Goal: Task Accomplishment & Management: Manage account settings

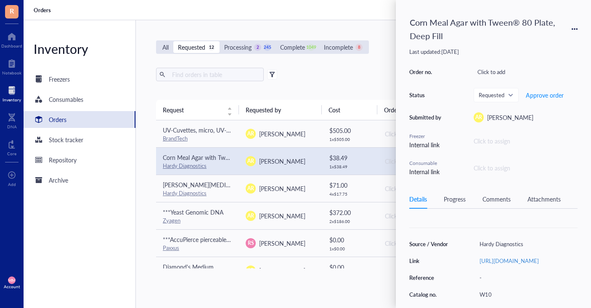
scroll to position [66, 0]
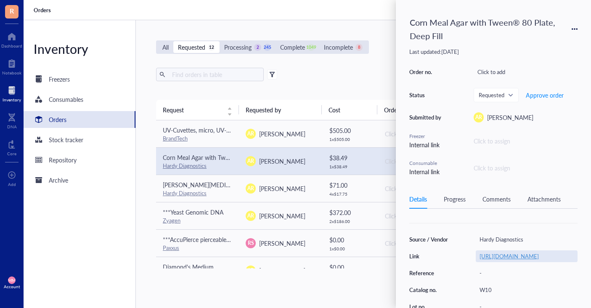
click at [503, 254] on link "[URL][DOMAIN_NAME]" at bounding box center [509, 256] width 59 height 8
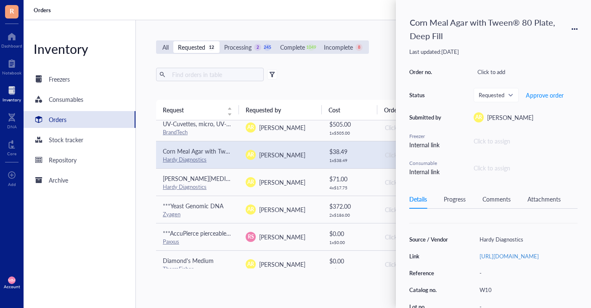
scroll to position [7, 0]
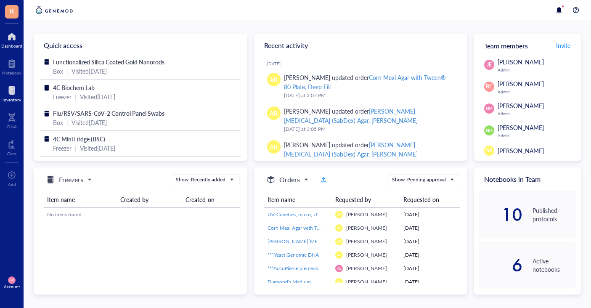
click at [17, 91] on div at bounding box center [12, 90] width 19 height 13
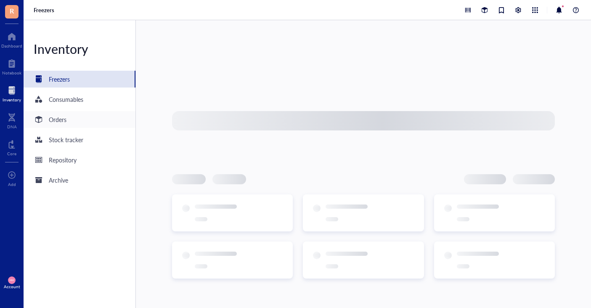
click at [66, 119] on div "Orders" at bounding box center [58, 119] width 18 height 9
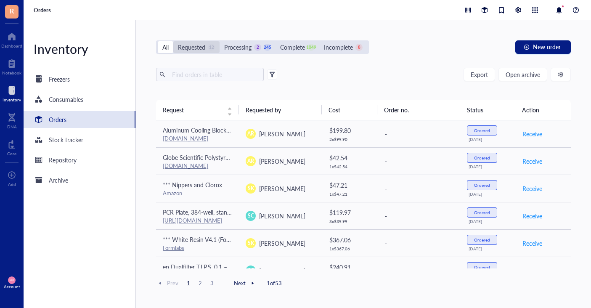
click at [199, 49] on div "Requested" at bounding box center [191, 46] width 27 height 9
click at [173, 41] on input "Requested 12" at bounding box center [173, 41] width 0 height 0
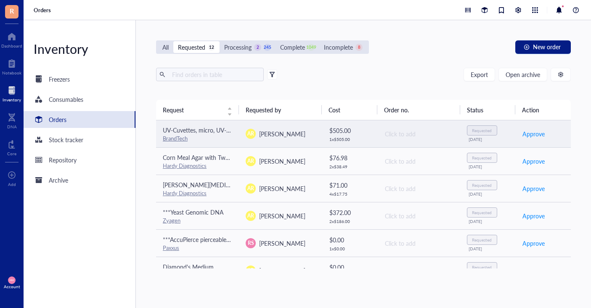
click at [278, 133] on span "[PERSON_NAME]" at bounding box center [282, 134] width 46 height 8
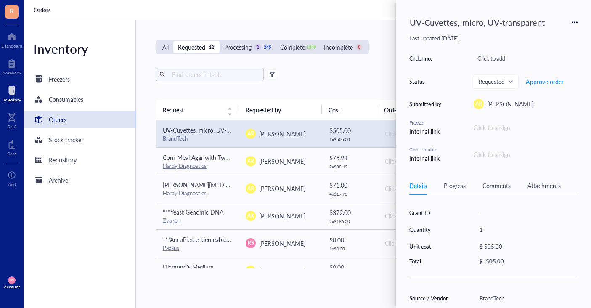
click at [314, 73] on div "Export Open archive" at bounding box center [363, 74] width 415 height 13
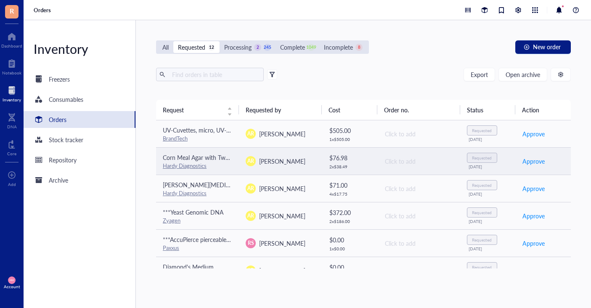
click at [304, 157] on div "AR [PERSON_NAME]" at bounding box center [280, 161] width 69 height 10
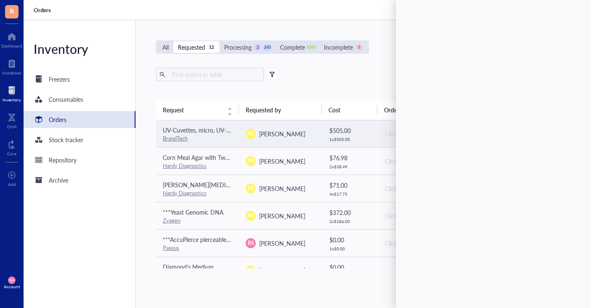
click at [301, 135] on div "AR [PERSON_NAME]" at bounding box center [280, 134] width 69 height 10
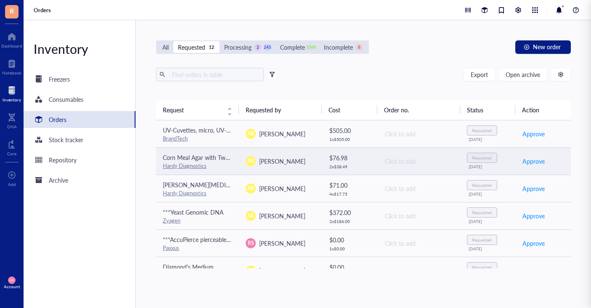
click at [305, 163] on div "AR [PERSON_NAME]" at bounding box center [280, 161] width 69 height 10
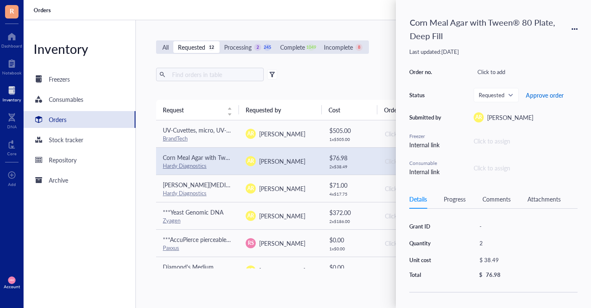
click at [557, 94] on span "Approve order" at bounding box center [545, 95] width 38 height 7
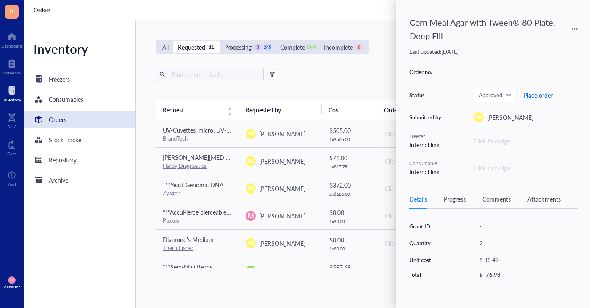
click at [537, 96] on span "Place order" at bounding box center [538, 95] width 29 height 7
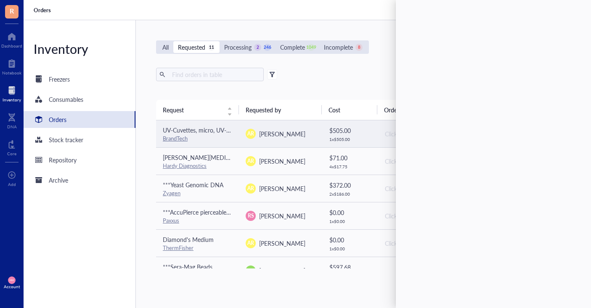
click at [280, 136] on span "[PERSON_NAME]" at bounding box center [282, 134] width 46 height 8
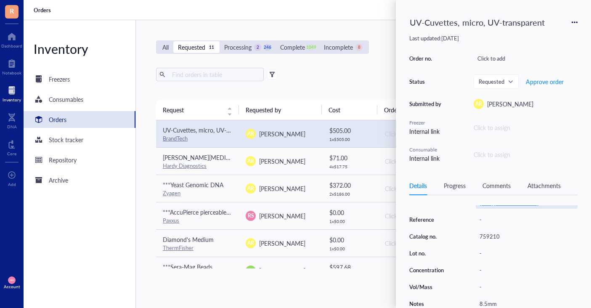
scroll to position [113, 0]
click at [498, 206] on link "[URL][DOMAIN_NAME]" at bounding box center [509, 202] width 59 height 8
click at [539, 82] on span "Approve order" at bounding box center [545, 81] width 38 height 7
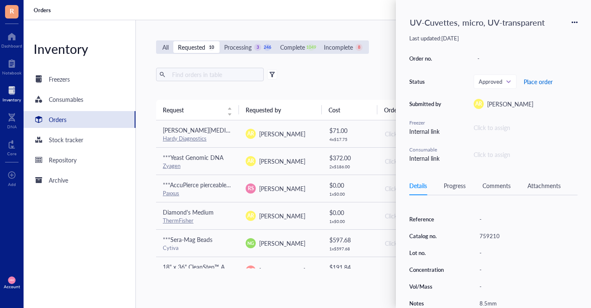
click at [539, 82] on span "Place order" at bounding box center [538, 81] width 29 height 7
click at [324, 77] on div "Export Open archive" at bounding box center [363, 74] width 415 height 13
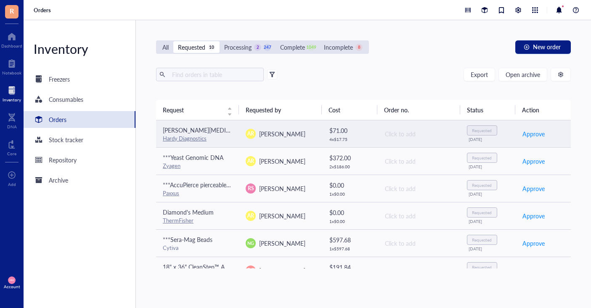
click at [334, 131] on div "$ 71.00" at bounding box center [349, 130] width 41 height 9
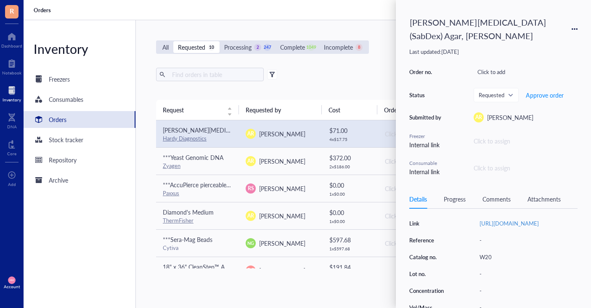
scroll to position [106, 0]
click at [531, 225] on link "[URL][DOMAIN_NAME]" at bounding box center [509, 223] width 59 height 8
click at [548, 96] on span "Approve order" at bounding box center [545, 95] width 38 height 7
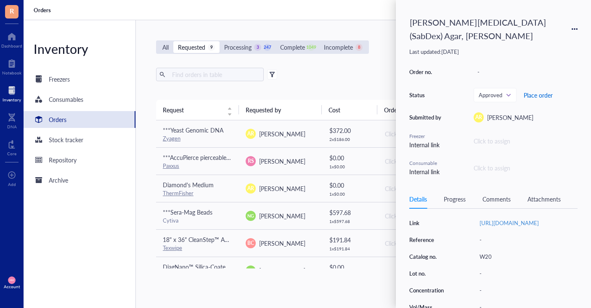
click at [542, 96] on span "Place order" at bounding box center [538, 95] width 29 height 7
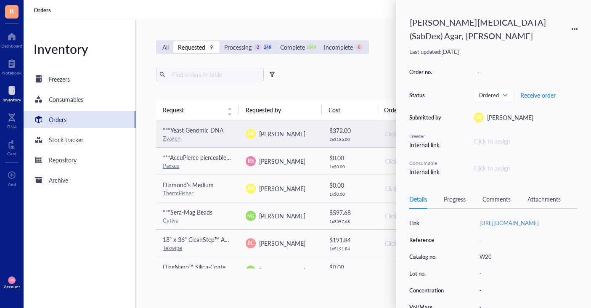
click at [328, 130] on td "$ 372.00 2 x $ 186.00" at bounding box center [349, 133] width 55 height 27
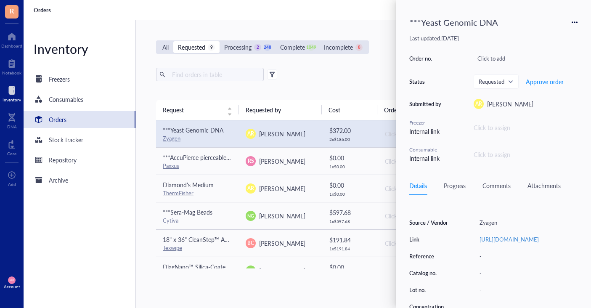
scroll to position [77, 0]
click at [489, 239] on link "[URL][DOMAIN_NAME]" at bounding box center [509, 238] width 59 height 8
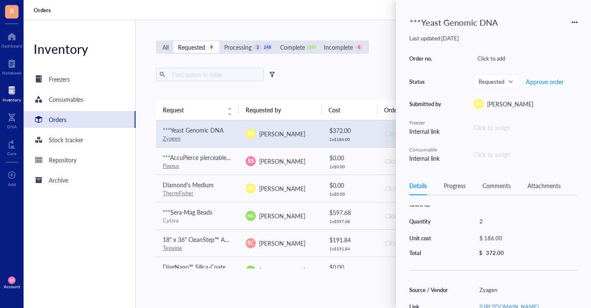
scroll to position [8, 0]
